Goal: Information Seeking & Learning: Learn about a topic

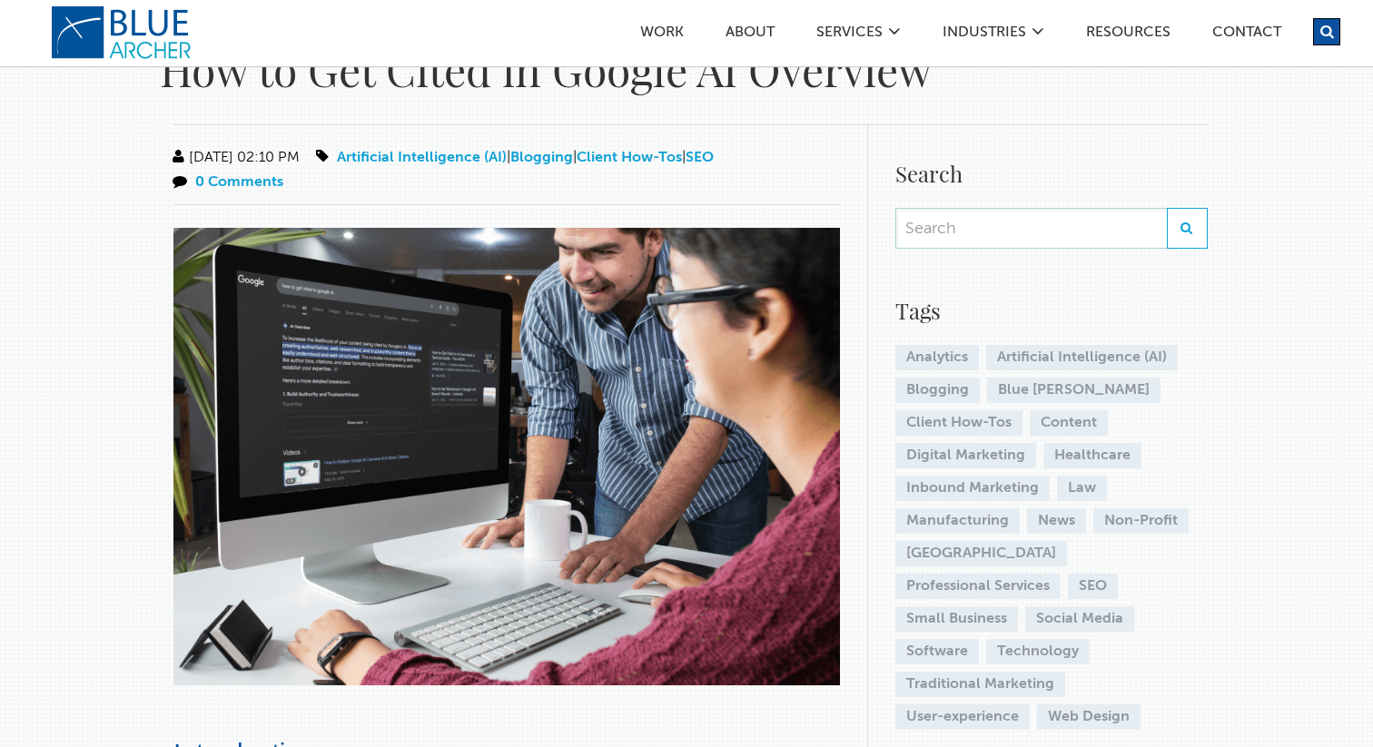
scroll to position [78, 0]
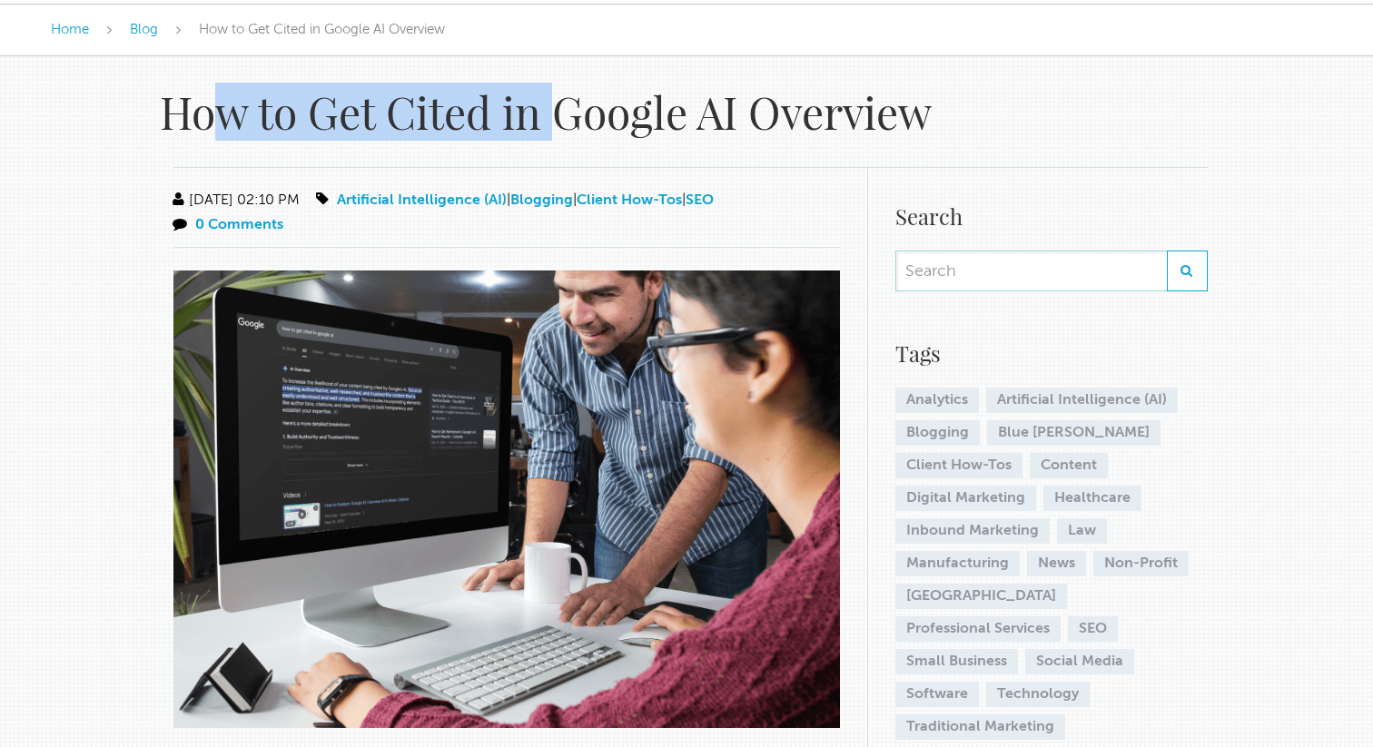
drag, startPoint x: 213, startPoint y: 123, endPoint x: 568, endPoint y: 123, distance: 355.0
click at [567, 123] on h1 "How to Get Cited in Google AI Overview" at bounding box center [577, 112] width 835 height 56
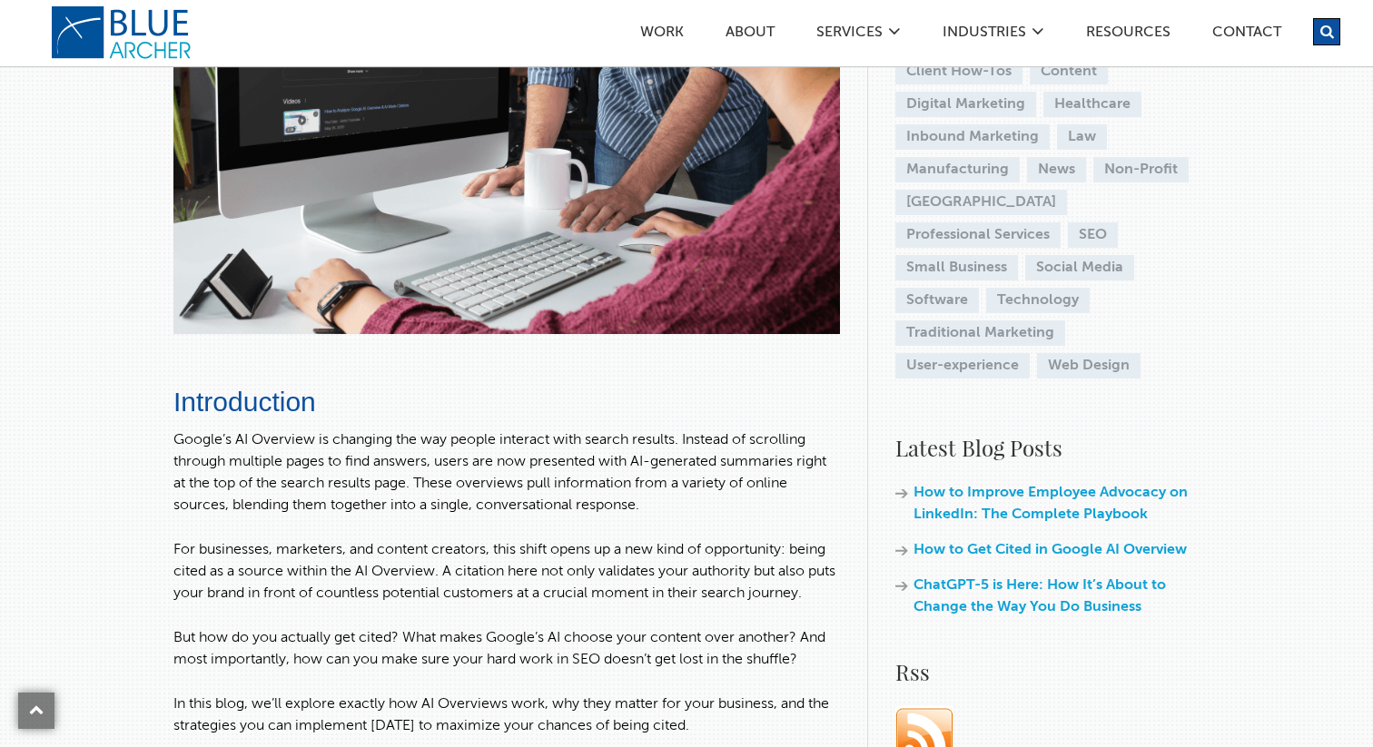
scroll to position [481, 0]
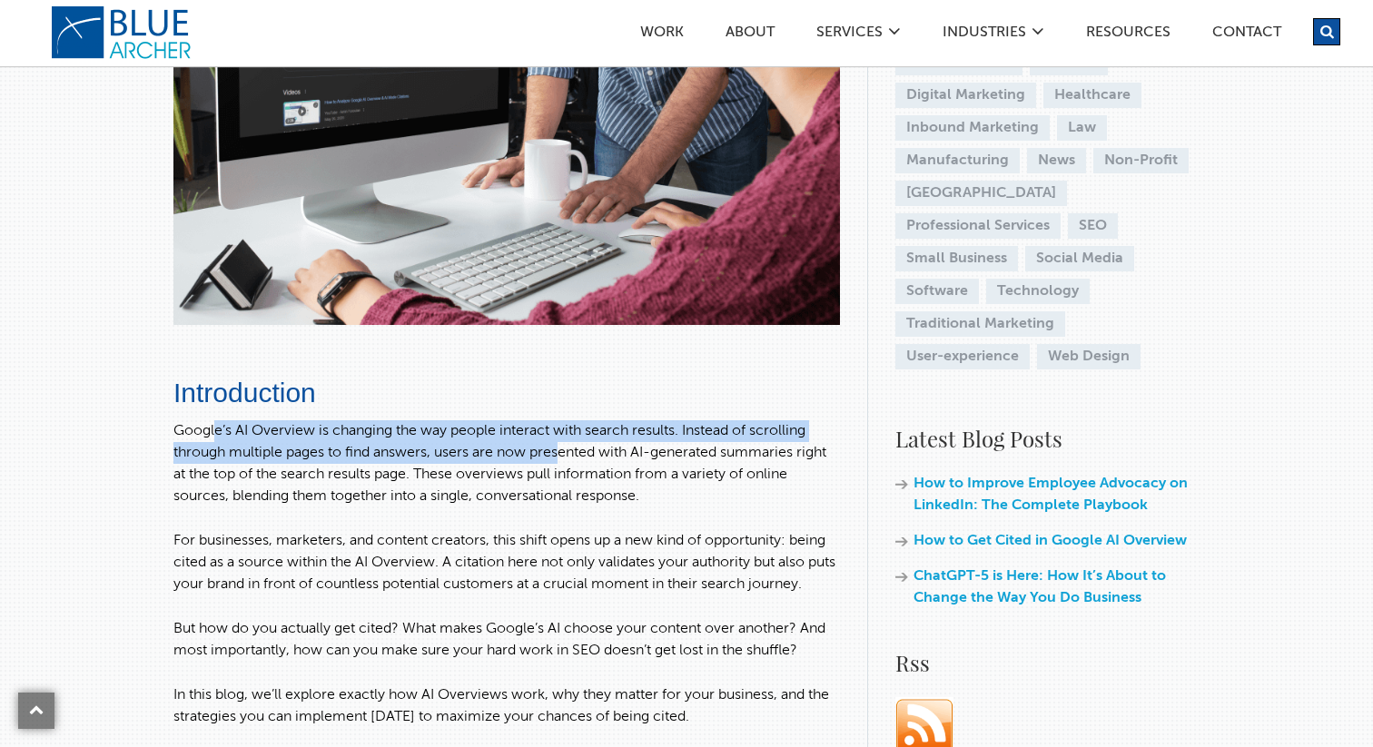
drag, startPoint x: 214, startPoint y: 424, endPoint x: 566, endPoint y: 443, distance: 351.8
click at [566, 443] on p "Google’s AI Overview is changing the way people interact with search results. I…" at bounding box center [506, 463] width 666 height 87
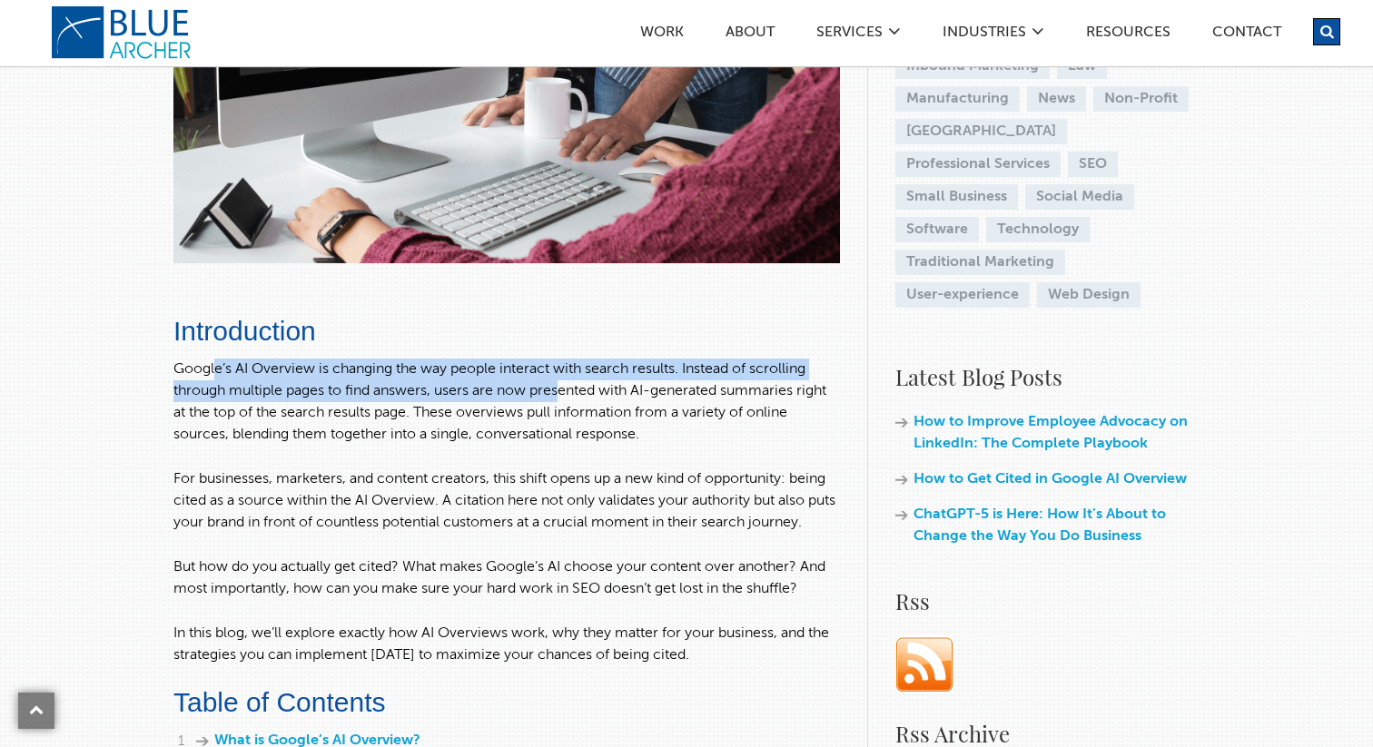
scroll to position [552, 0]
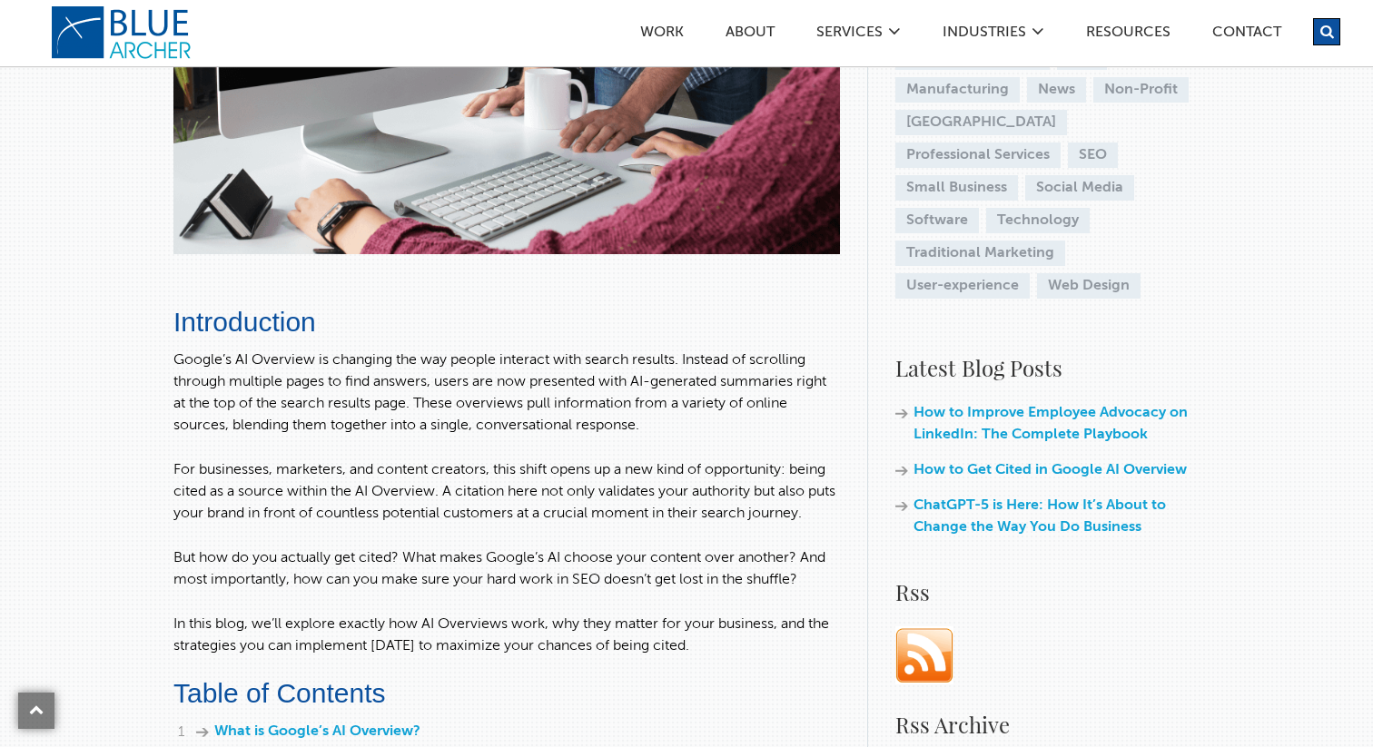
click at [294, 358] on p "Google’s AI Overview is changing the way people interact with search results. I…" at bounding box center [506, 393] width 666 height 87
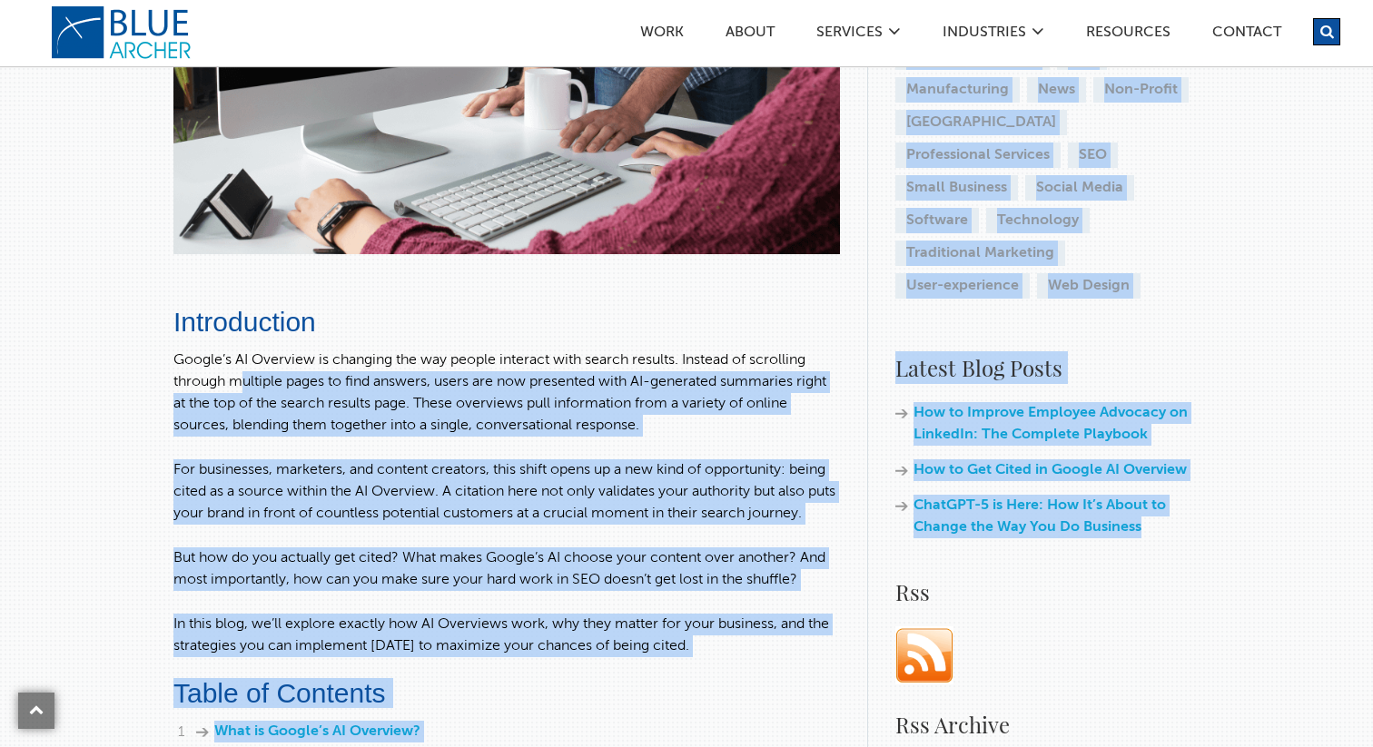
drag, startPoint x: 241, startPoint y: 371, endPoint x: 1004, endPoint y: 534, distance: 780.6
click at [661, 422] on p "Google’s AI Overview is changing the way people interact with search results. I…" at bounding box center [506, 393] width 666 height 87
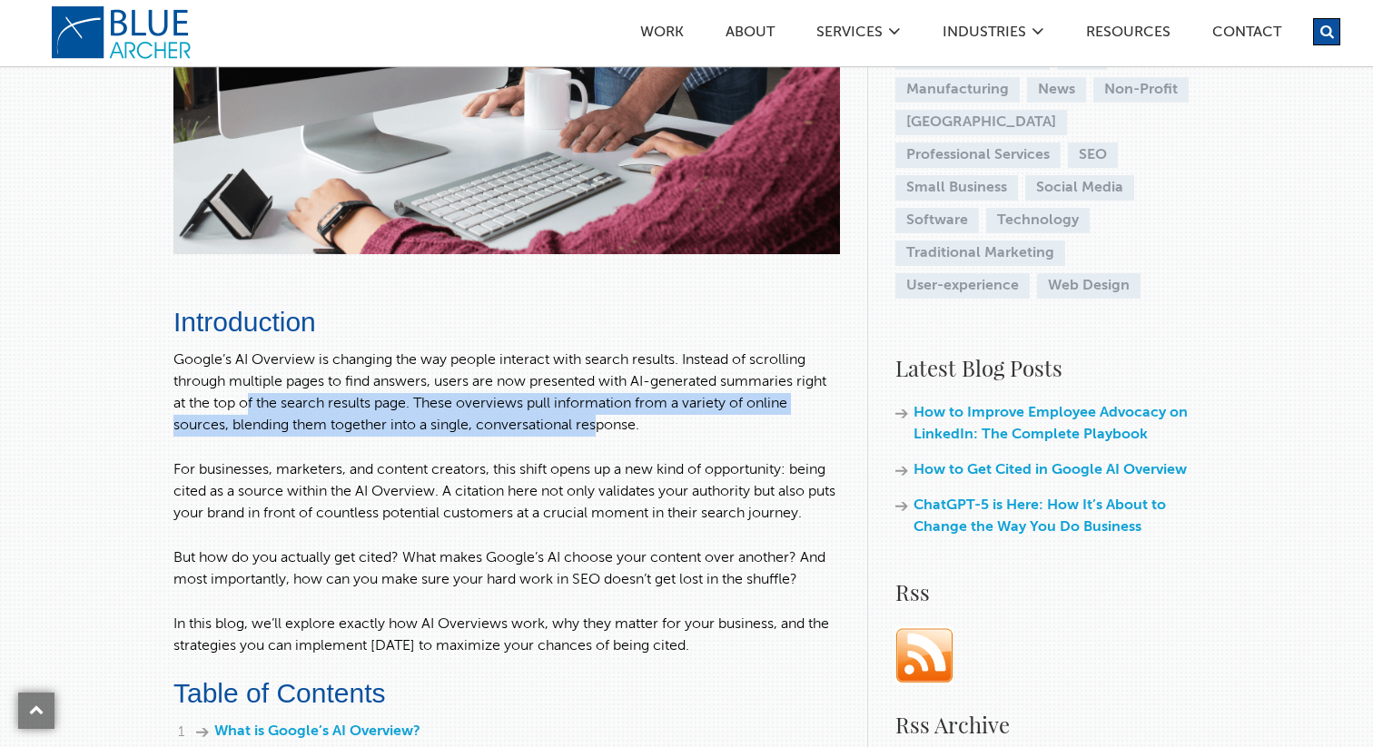
drag, startPoint x: 248, startPoint y: 409, endPoint x: 600, endPoint y: 425, distance: 352.6
click at [600, 424] on p "Google’s AI Overview is changing the way people interact with search results. I…" at bounding box center [506, 393] width 666 height 87
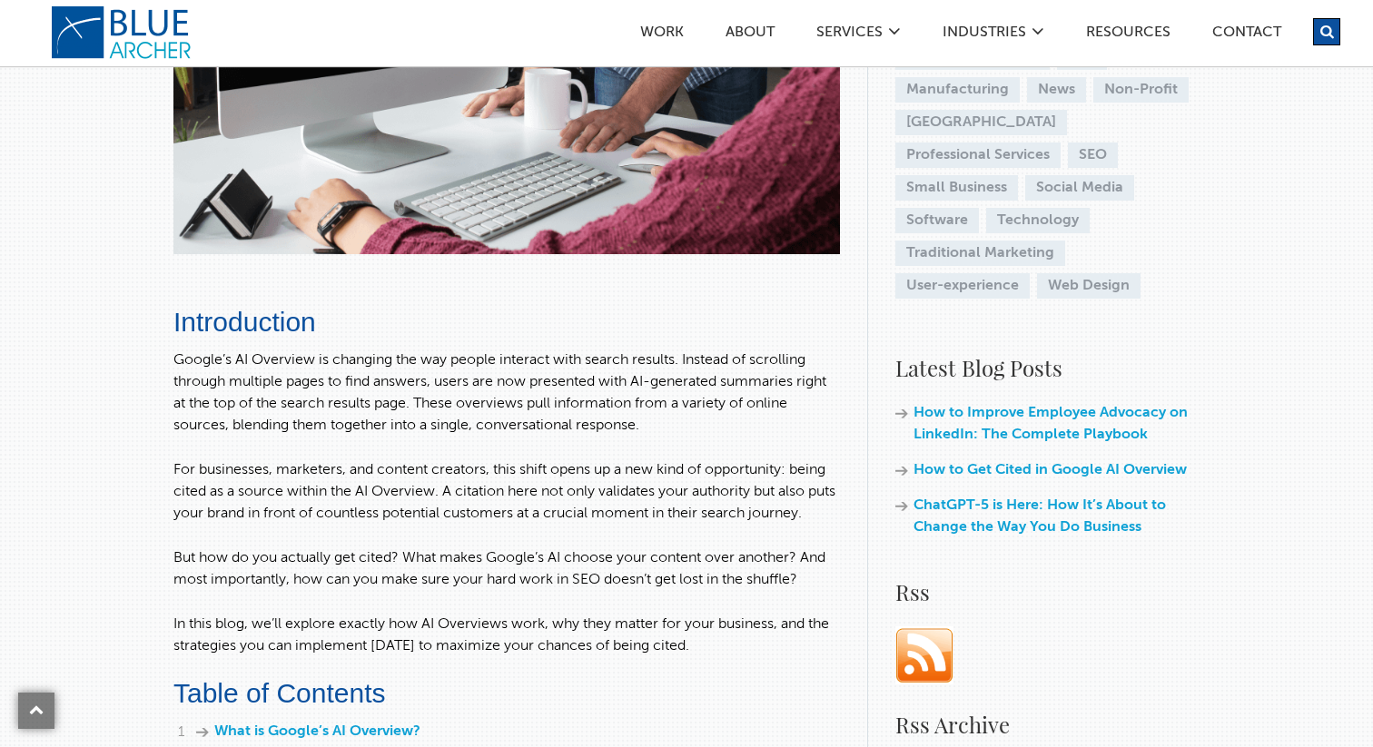
click at [672, 418] on p "Google’s AI Overview is changing the way people interact with search results. I…" at bounding box center [506, 393] width 666 height 87
drag, startPoint x: 198, startPoint y: 432, endPoint x: 378, endPoint y: 432, distance: 179.8
click at [375, 432] on p "Google’s AI Overview is changing the way people interact with search results. I…" at bounding box center [506, 393] width 666 height 87
click at [466, 416] on p "Google’s AI Overview is changing the way people interact with search results. I…" at bounding box center [506, 393] width 666 height 87
drag, startPoint x: 259, startPoint y: 471, endPoint x: 472, endPoint y: 471, distance: 213.3
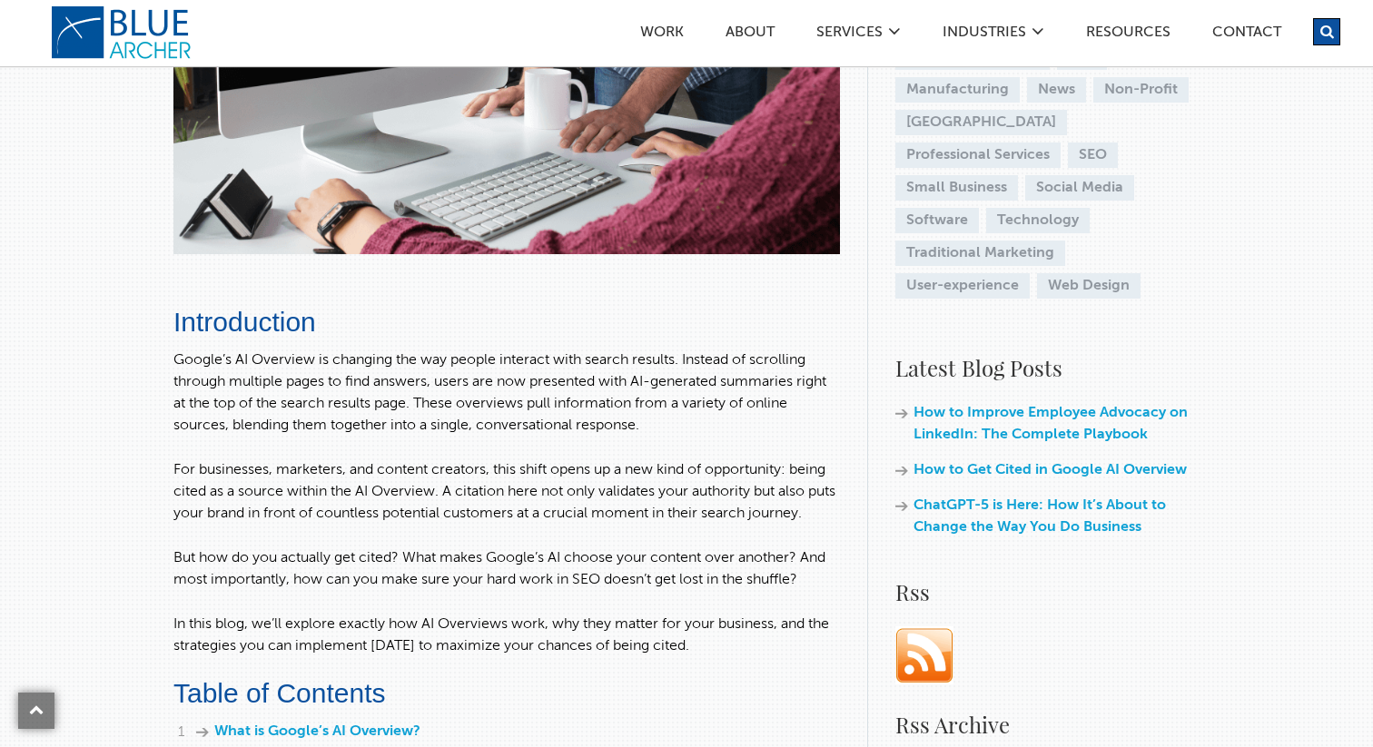
click at [472, 471] on p "For businesses, marketers, and content creators, this shift opens up a new kind…" at bounding box center [506, 491] width 666 height 65
drag, startPoint x: 459, startPoint y: 471, endPoint x: 715, endPoint y: 480, distance: 256.2
click at [714, 479] on p "For businesses, marketers, and content creators, this shift opens up a new kind…" at bounding box center [506, 491] width 666 height 65
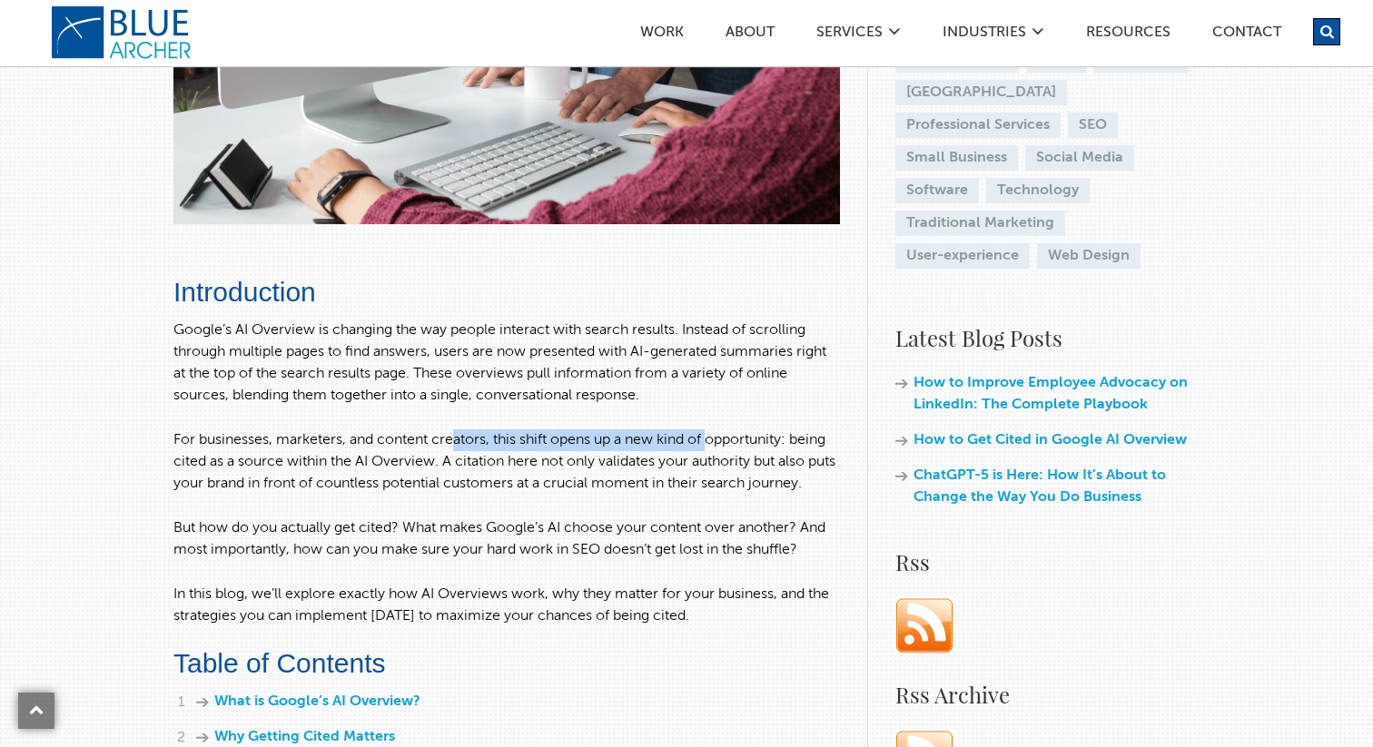
scroll to position [587, 0]
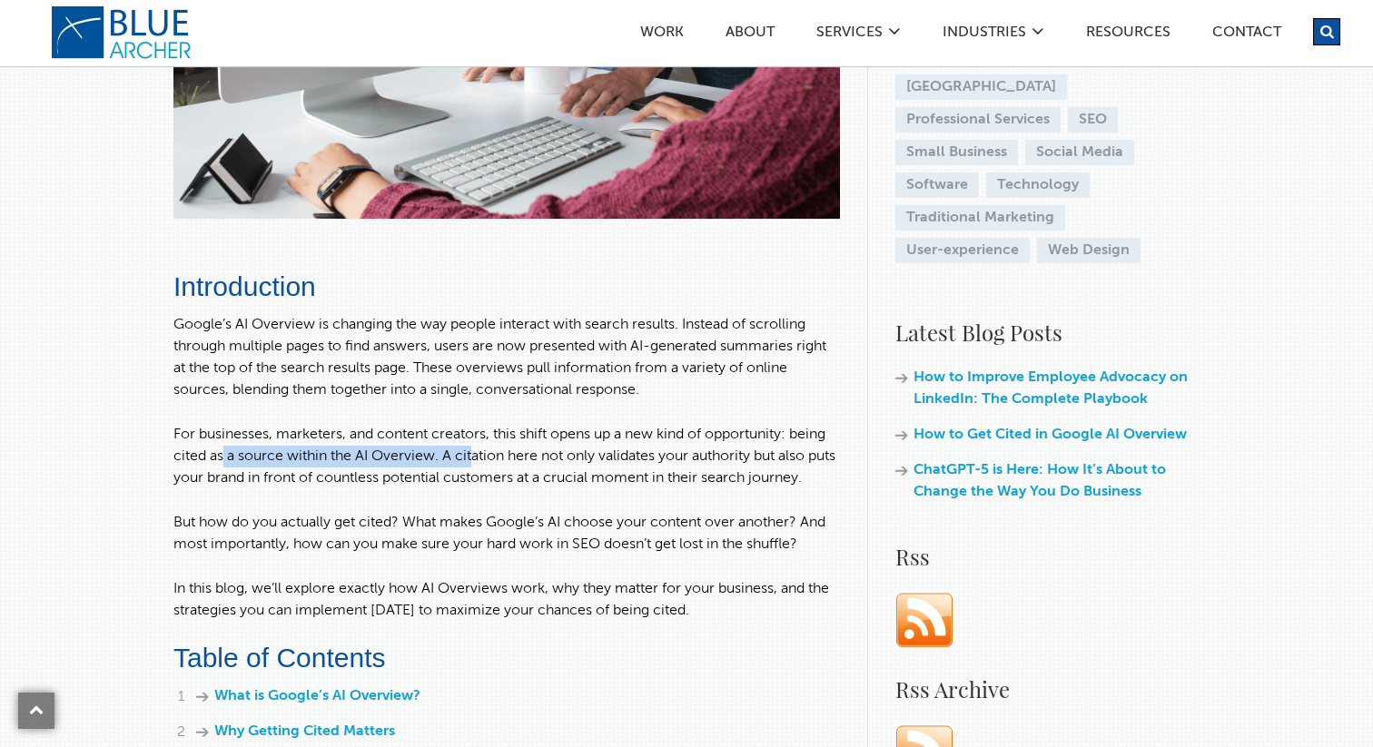
drag, startPoint x: 221, startPoint y: 455, endPoint x: 479, endPoint y: 455, distance: 258.7
click at [479, 455] on p "For businesses, marketers, and content creators, this shift opens up a new kind…" at bounding box center [506, 456] width 666 height 65
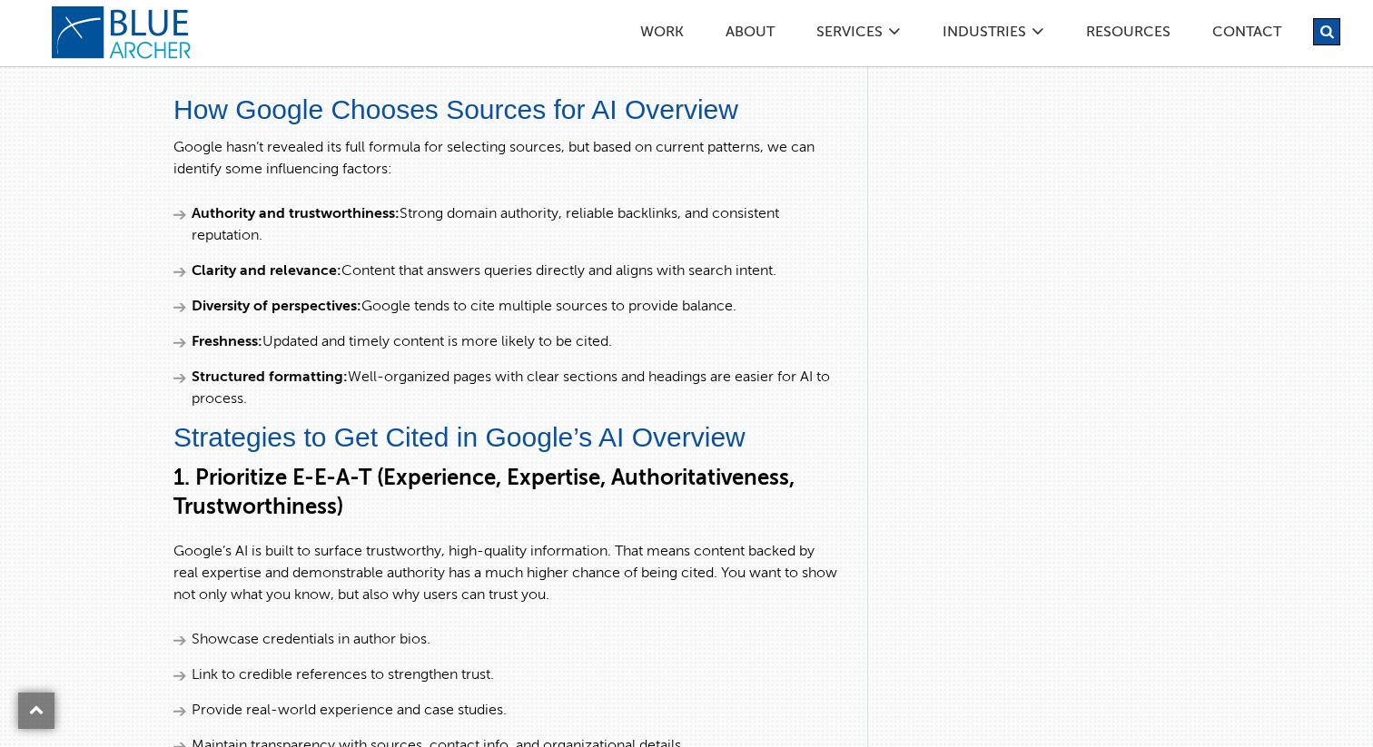
scroll to position [2330, 0]
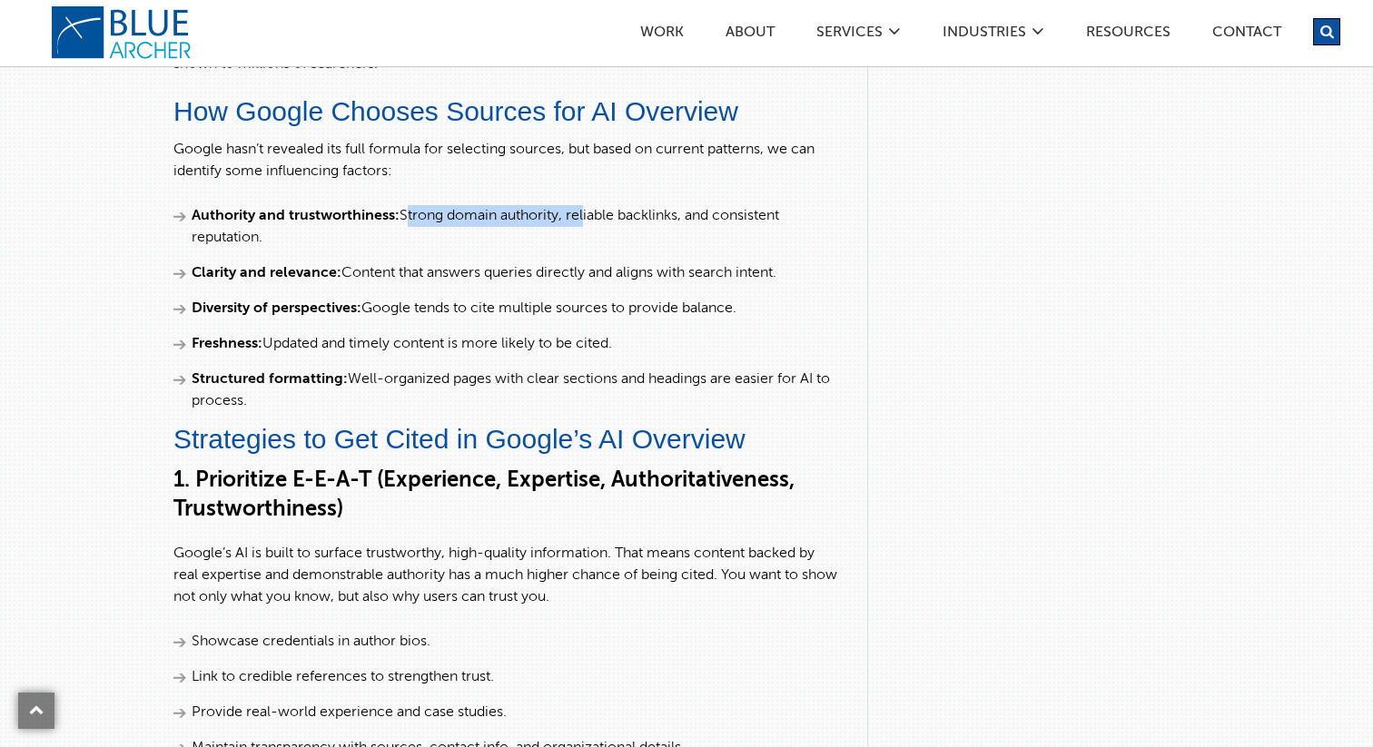
drag, startPoint x: 405, startPoint y: 251, endPoint x: 584, endPoint y: 251, distance: 178.8
click at [584, 249] on li "Authority and trustworthiness: Strong domain authority, reliable backlinks, and…" at bounding box center [506, 227] width 666 height 44
click at [596, 249] on li "Authority and trustworthiness: Strong domain authority, reliable backlinks, and…" at bounding box center [506, 227] width 666 height 44
click at [665, 249] on li "Authority and trustworthiness: Strong domain authority, reliable backlinks, and…" at bounding box center [506, 227] width 666 height 44
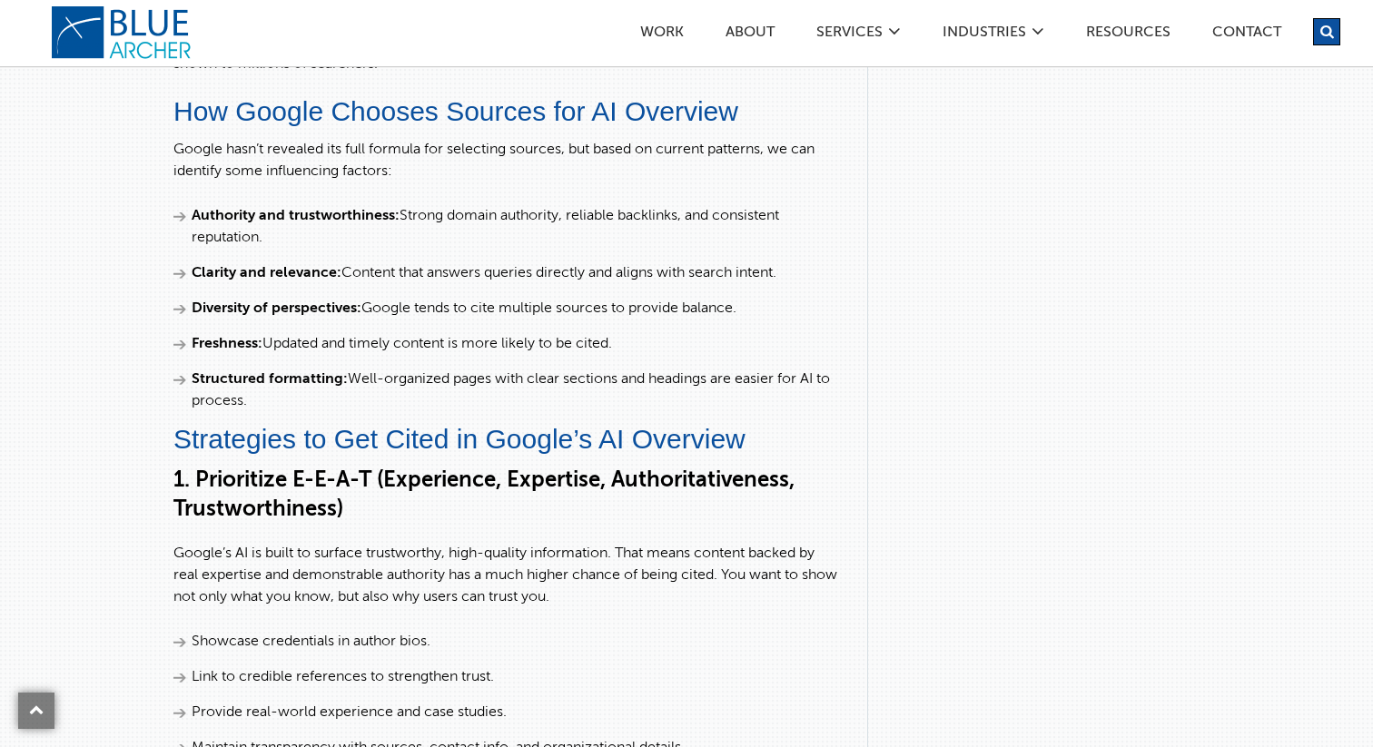
click at [610, 249] on li "Authority and trustworthiness: Strong domain authority, reliable backlinks, and…" at bounding box center [506, 227] width 666 height 44
